Goal: Task Accomplishment & Management: Manage account settings

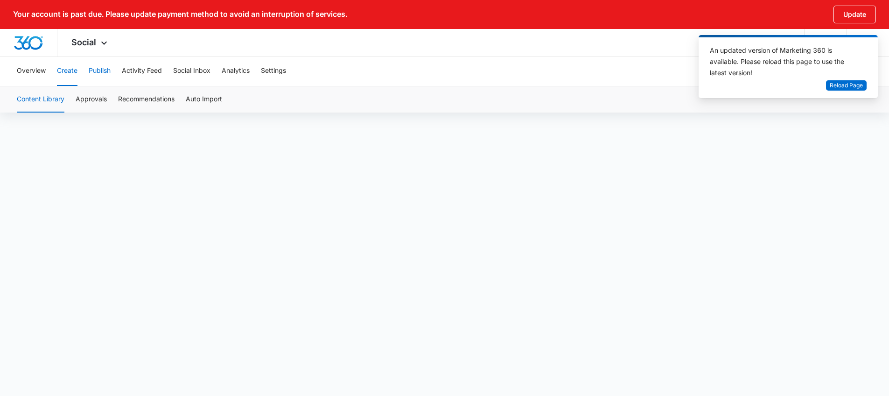
click at [104, 74] on button "Publish" at bounding box center [100, 71] width 22 height 30
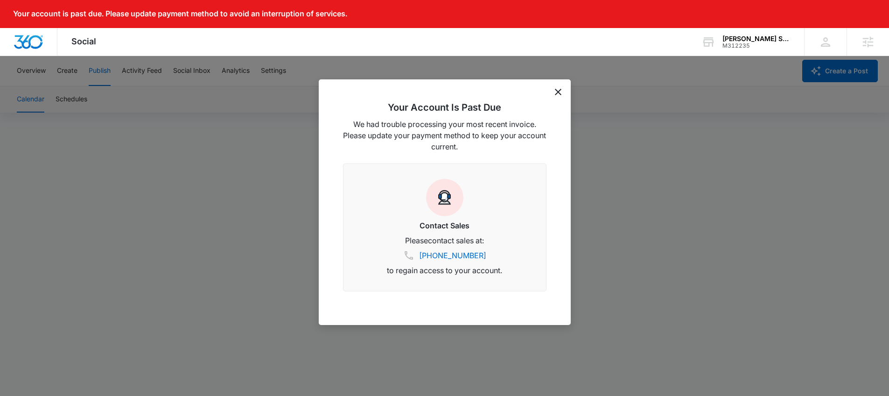
click at [563, 92] on div "Your Account Is Past Due We had trouble processing your most recent invoice. Pl…" at bounding box center [445, 201] width 252 height 245
click at [557, 90] on icon "dismiss this dialog" at bounding box center [558, 92] width 7 height 7
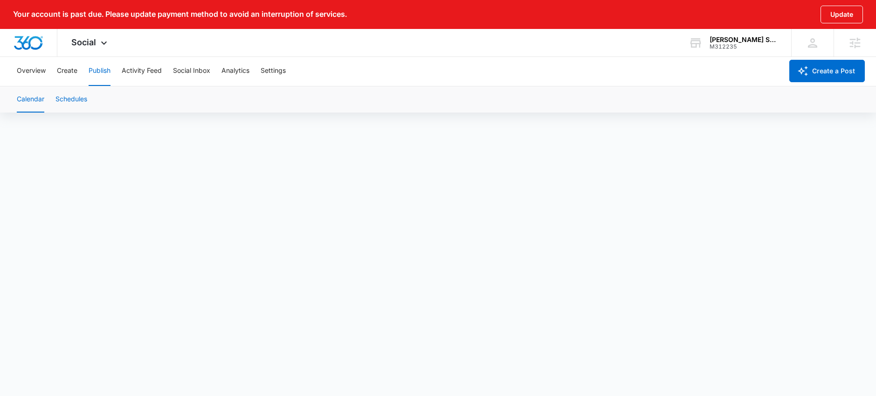
click at [72, 96] on button "Schedules" at bounding box center [72, 99] width 32 height 26
click at [29, 100] on button "Calendar" at bounding box center [31, 99] width 28 height 26
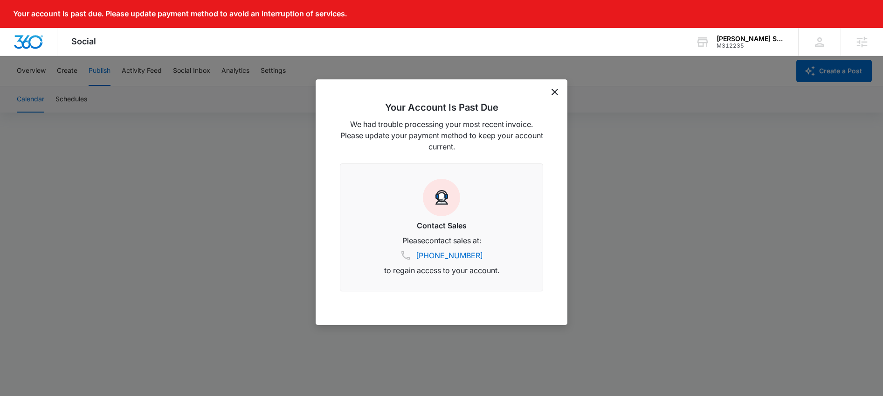
click at [553, 85] on div "Your Account Is Past Due We had trouble processing your most recent invoice. Pl…" at bounding box center [442, 201] width 252 height 245
click at [555, 92] on icon "dismiss this dialog" at bounding box center [555, 92] width 7 height 7
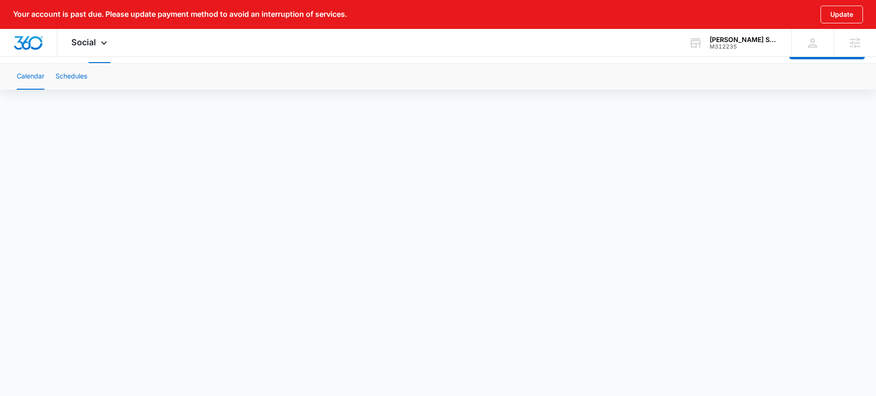
scroll to position [35, 0]
